Goal: Navigation & Orientation: Understand site structure

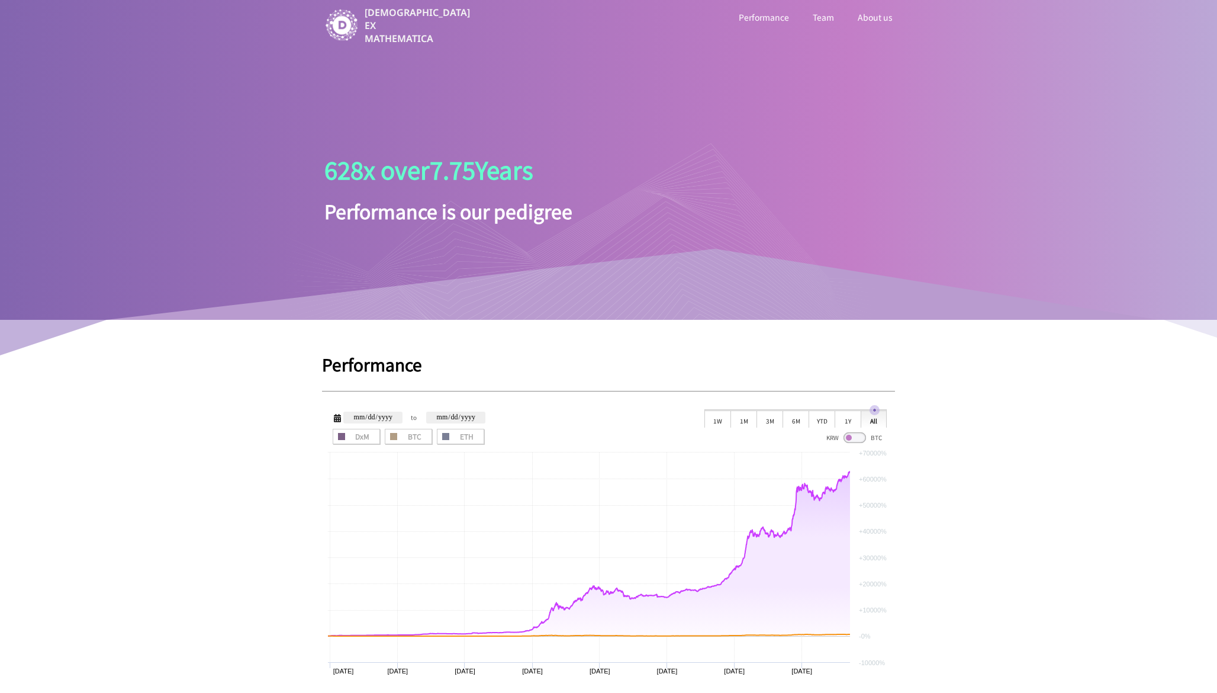
click at [838, 17] on ul "Performance Team About us" at bounding box center [697, 27] width 414 height 36
click at [826, 17] on link "Team" at bounding box center [823, 16] width 26 height 15
click at [876, 12] on link "About us" at bounding box center [875, 16] width 40 height 15
click at [823, 15] on link "Team" at bounding box center [823, 16] width 26 height 15
click at [762, 11] on link "Performance" at bounding box center [763, 16] width 55 height 15
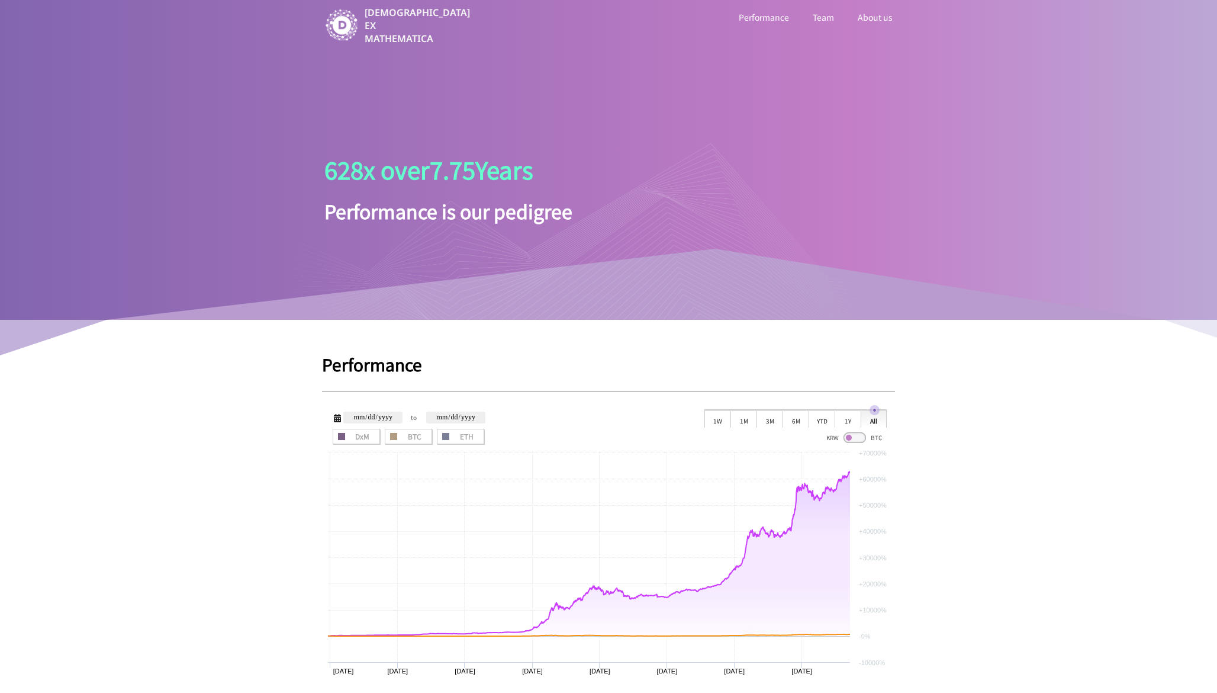
click at [359, 28] on img at bounding box center [341, 25] width 34 height 34
click at [353, 28] on img at bounding box center [341, 25] width 34 height 34
